Goal: Task Accomplishment & Management: Use online tool/utility

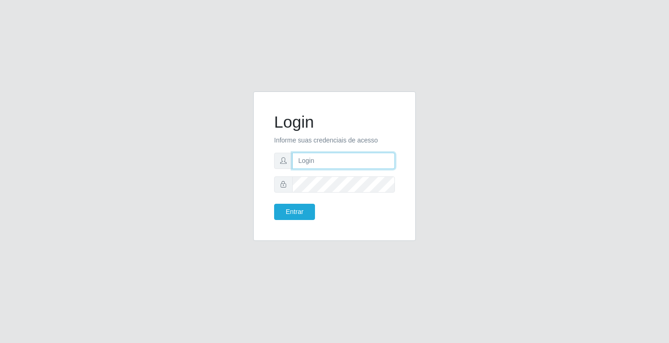
click at [304, 157] on input "text" at bounding box center [343, 161] width 103 height 16
type input "[PERSON_NAME]"
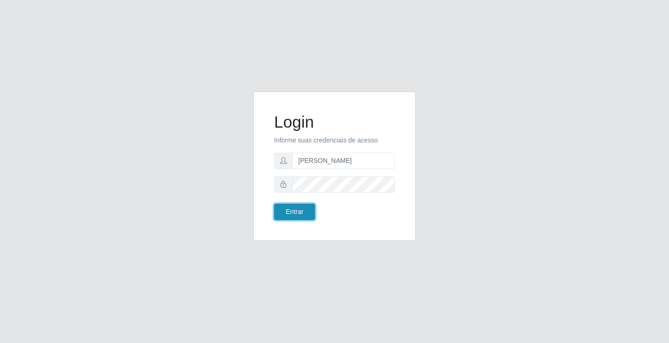
click at [299, 208] on button "Entrar" at bounding box center [294, 212] width 41 height 16
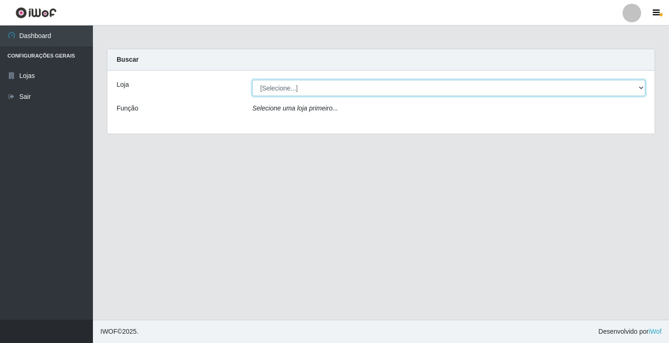
click at [295, 88] on select "[Selecione...] Ideal - Conceição" at bounding box center [448, 88] width 393 height 16
select select "231"
click at [252, 80] on select "[Selecione...] Ideal - Conceição" at bounding box center [448, 88] width 393 height 16
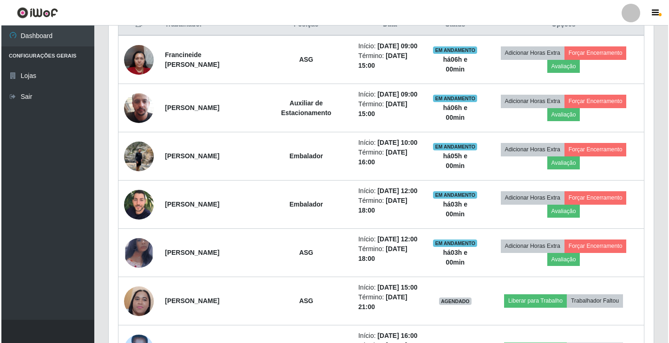
scroll to position [465, 0]
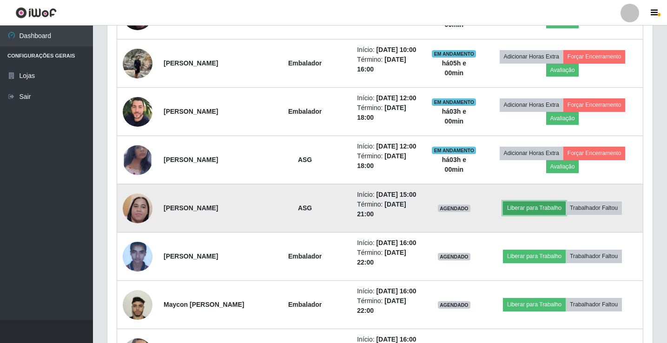
click at [527, 204] on button "Liberar para Trabalho" at bounding box center [534, 208] width 63 height 13
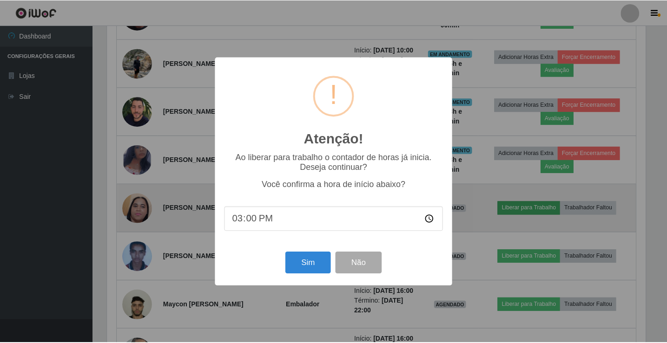
scroll to position [193, 540]
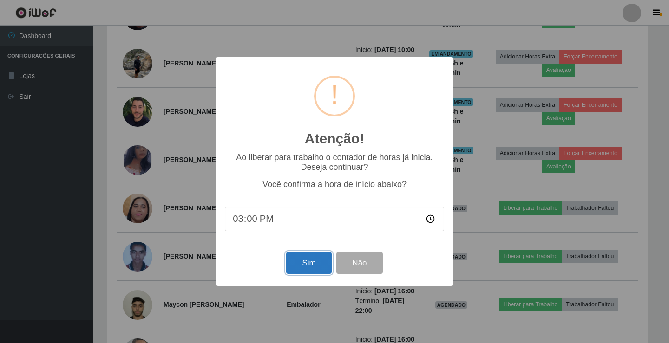
click at [318, 262] on button "Sim" at bounding box center [308, 263] width 45 height 22
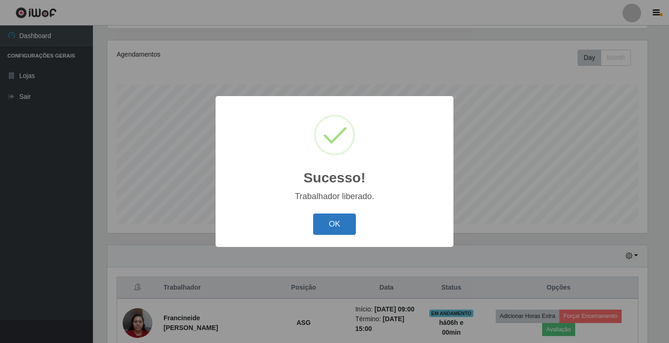
click at [331, 230] on button "OK" at bounding box center [334, 225] width 43 height 22
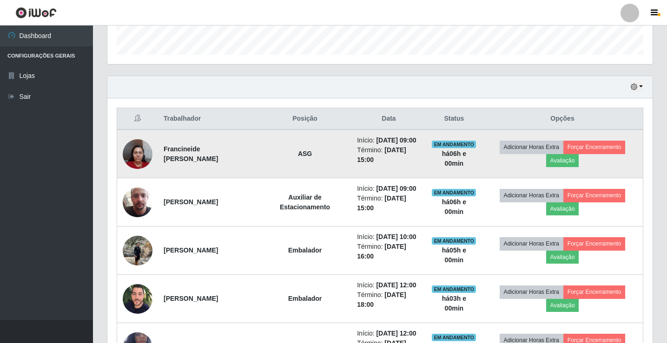
scroll to position [294, 0]
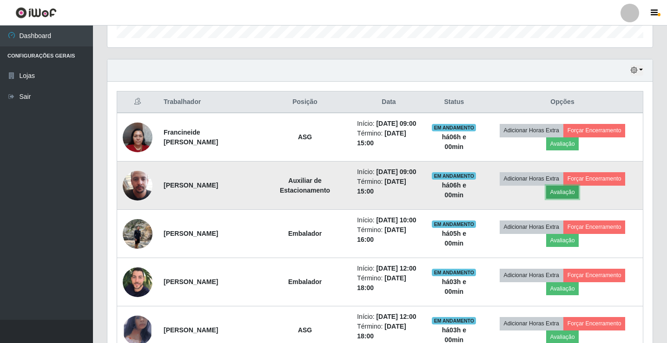
click at [571, 197] on button "Avaliação" at bounding box center [562, 192] width 33 height 13
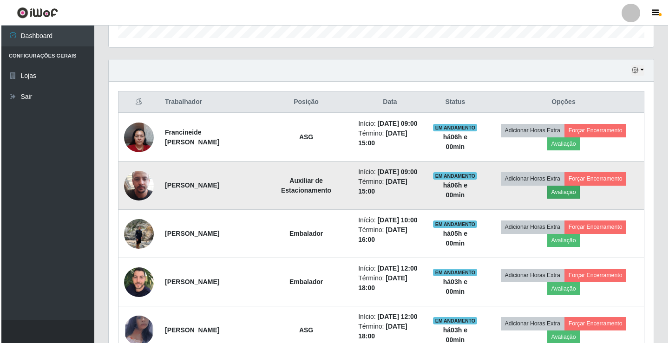
scroll to position [193, 540]
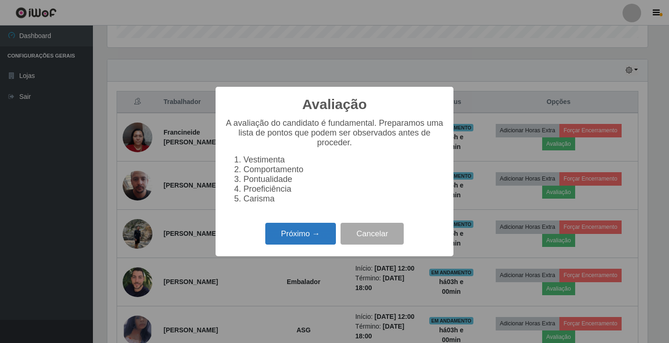
click at [297, 233] on button "Próximo →" at bounding box center [300, 234] width 71 height 22
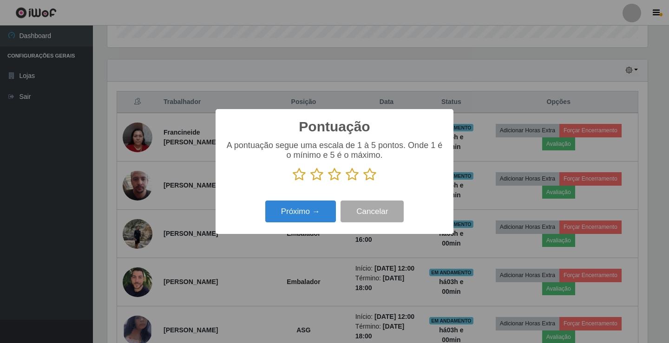
scroll to position [464546, 464199]
click at [366, 174] on icon at bounding box center [369, 175] width 13 height 14
click at [363, 182] on input "radio" at bounding box center [363, 182] width 0 height 0
click at [307, 207] on button "Próximo →" at bounding box center [300, 212] width 71 height 22
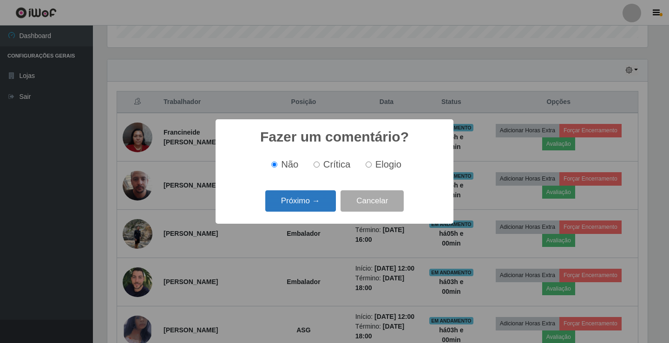
click at [305, 207] on button "Próximo →" at bounding box center [300, 202] width 71 height 22
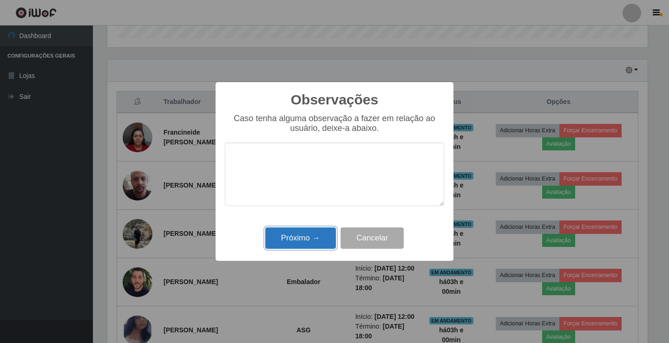
click at [306, 236] on button "Próximo →" at bounding box center [300, 239] width 71 height 22
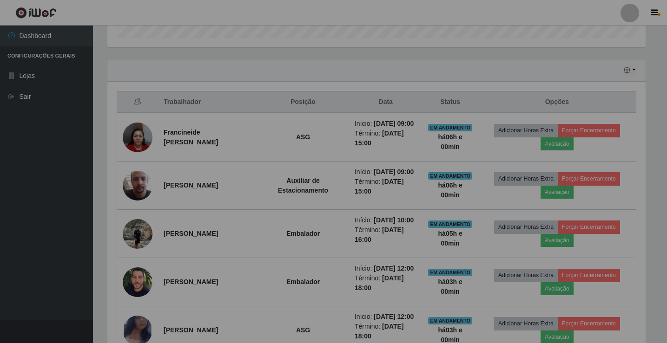
scroll to position [193, 545]
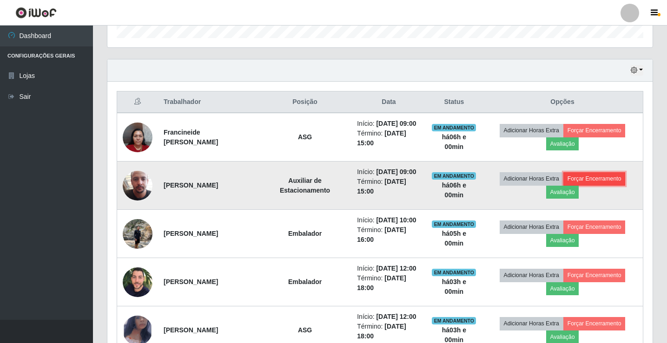
click at [589, 182] on button "Forçar Encerramento" at bounding box center [594, 178] width 62 height 13
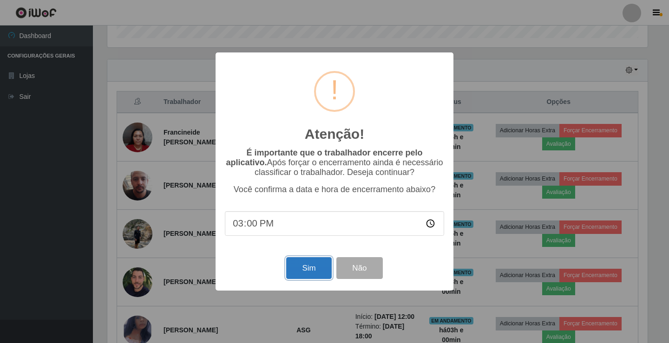
click at [314, 274] on button "Sim" at bounding box center [308, 268] width 45 height 22
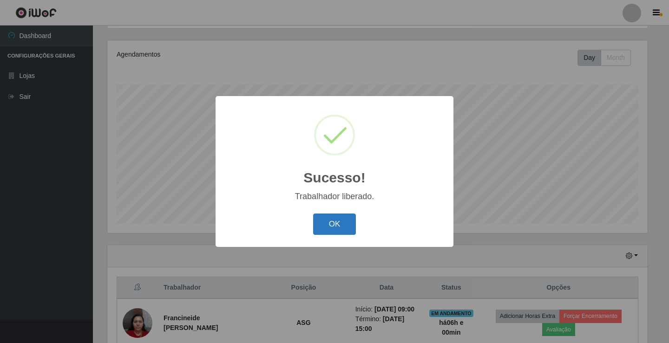
click at [329, 231] on button "OK" at bounding box center [334, 225] width 43 height 22
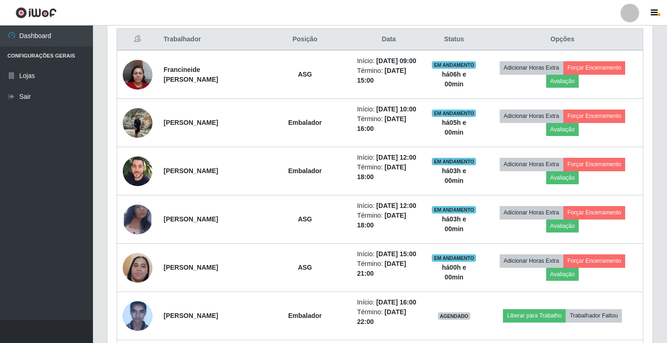
scroll to position [0, 0]
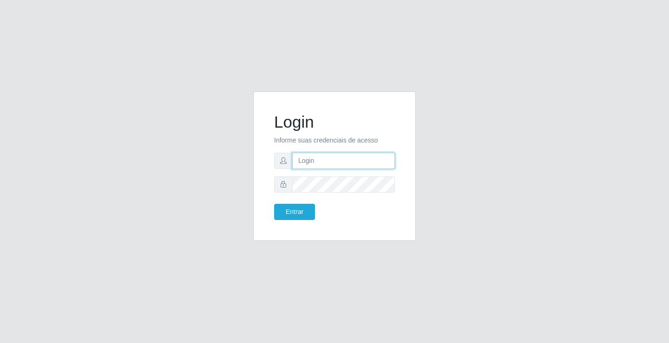
click at [375, 153] on input "text" at bounding box center [343, 161] width 103 height 16
type input "[PERSON_NAME]"
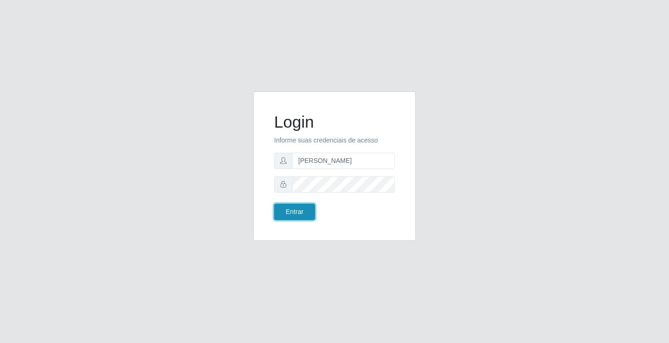
click at [293, 212] on button "Entrar" at bounding box center [294, 212] width 41 height 16
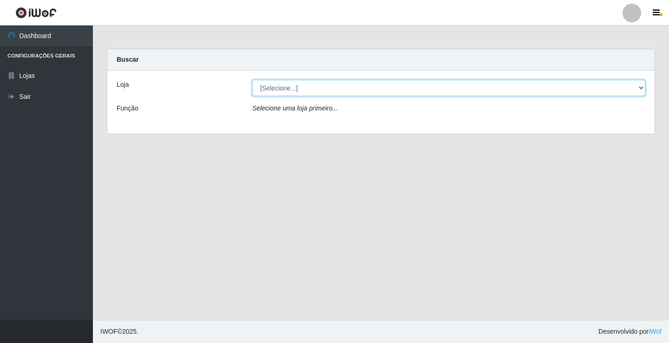
click at [321, 89] on select "[Selecione...] Ideal - Conceição" at bounding box center [448, 88] width 393 height 16
select select "231"
click at [252, 80] on select "[Selecione...] Ideal - Conceição" at bounding box center [448, 88] width 393 height 16
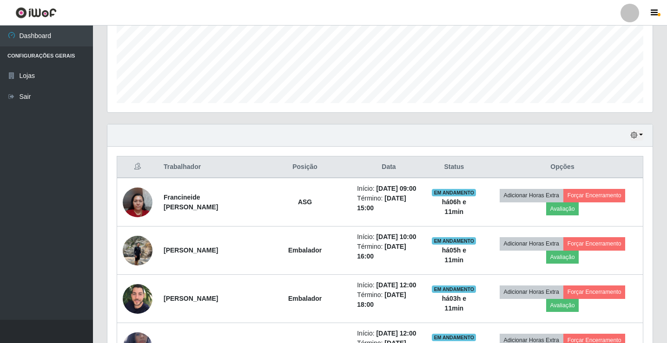
scroll to position [232, 0]
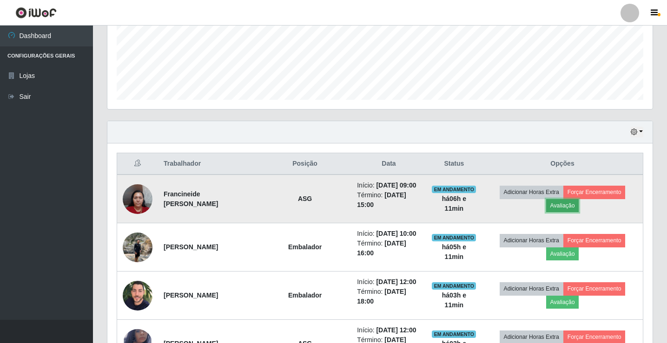
click at [568, 203] on button "Avaliação" at bounding box center [562, 205] width 33 height 13
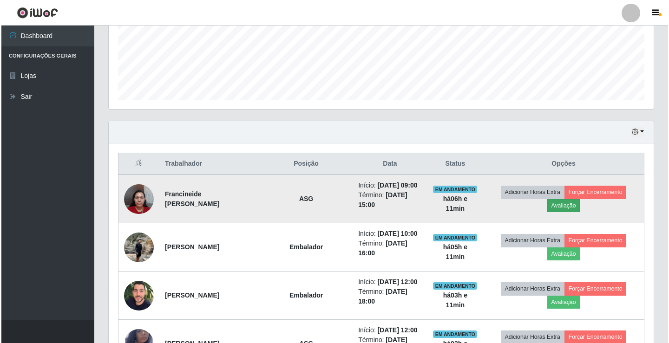
scroll to position [193, 540]
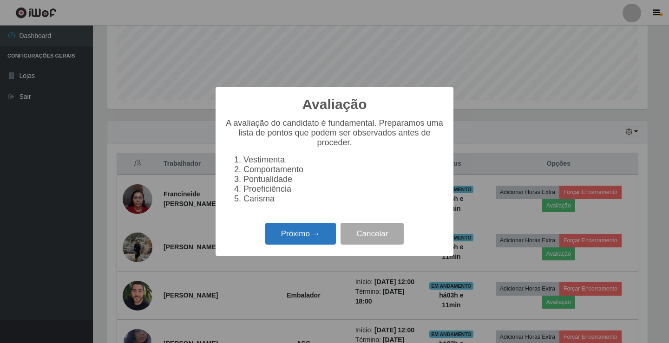
click at [300, 237] on button "Próximo →" at bounding box center [300, 234] width 71 height 22
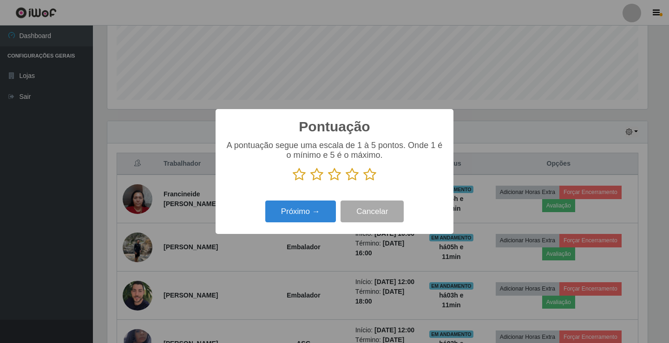
click at [367, 175] on icon at bounding box center [369, 175] width 13 height 14
click at [363, 182] on input "radio" at bounding box center [363, 182] width 0 height 0
click at [273, 213] on button "Próximo →" at bounding box center [300, 212] width 71 height 22
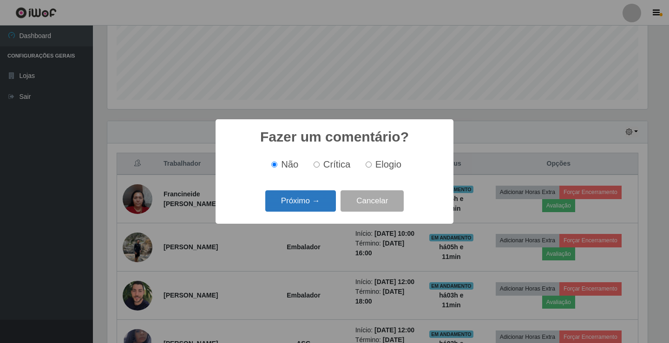
click at [275, 209] on button "Próximo →" at bounding box center [300, 202] width 71 height 22
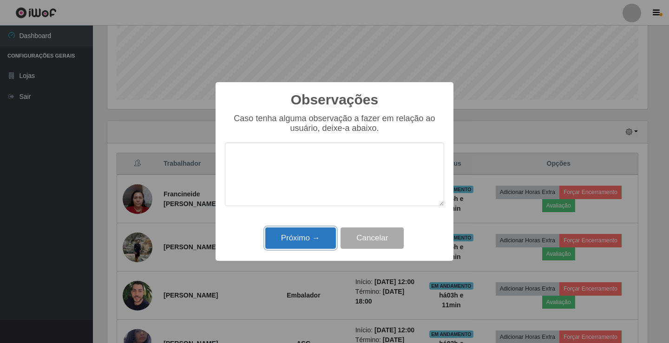
click at [288, 240] on button "Próximo →" at bounding box center [300, 239] width 71 height 22
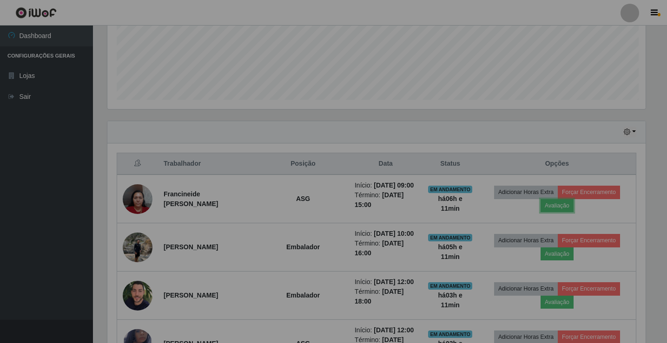
scroll to position [193, 545]
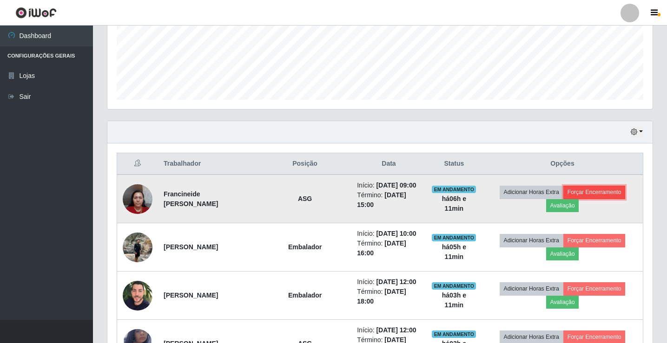
click at [583, 194] on button "Forçar Encerramento" at bounding box center [594, 192] width 62 height 13
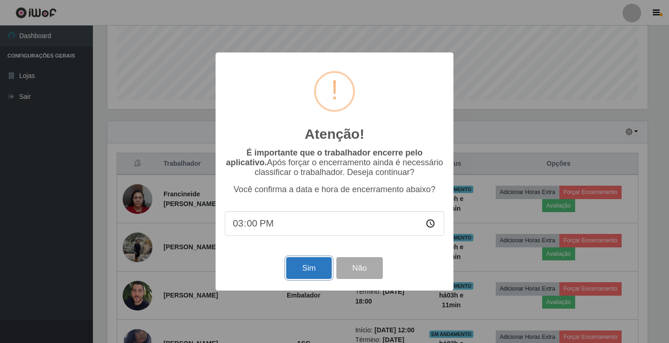
click at [317, 268] on button "Sim" at bounding box center [308, 268] width 45 height 22
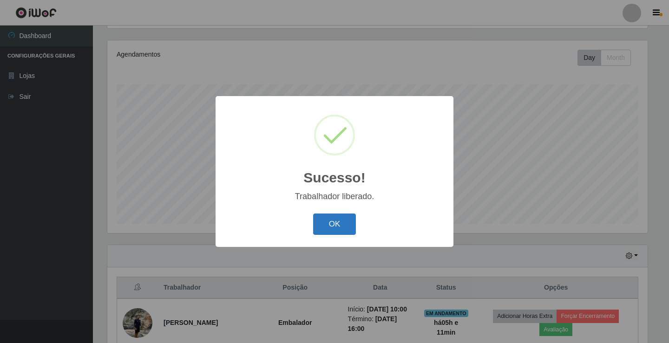
click at [332, 233] on button "OK" at bounding box center [334, 225] width 43 height 22
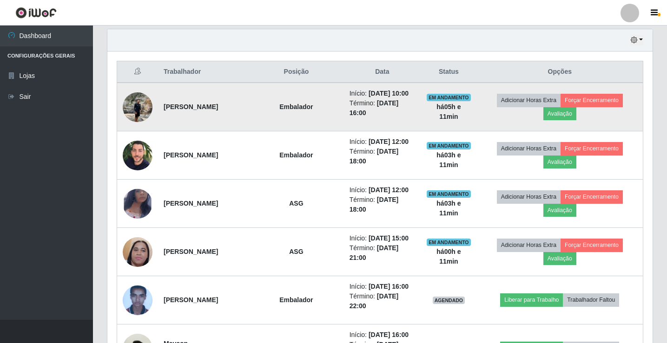
scroll to position [341, 0]
